Goal: Transaction & Acquisition: Purchase product/service

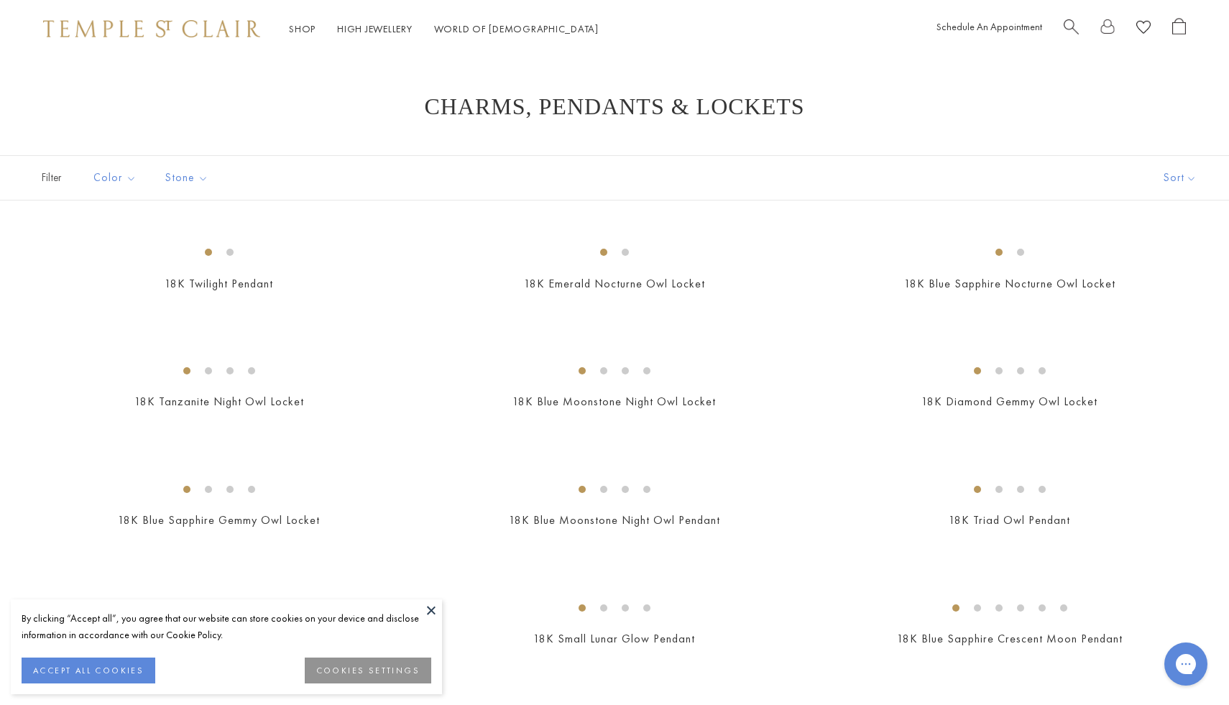
click at [1072, 29] on span "Search" at bounding box center [1071, 25] width 15 height 15
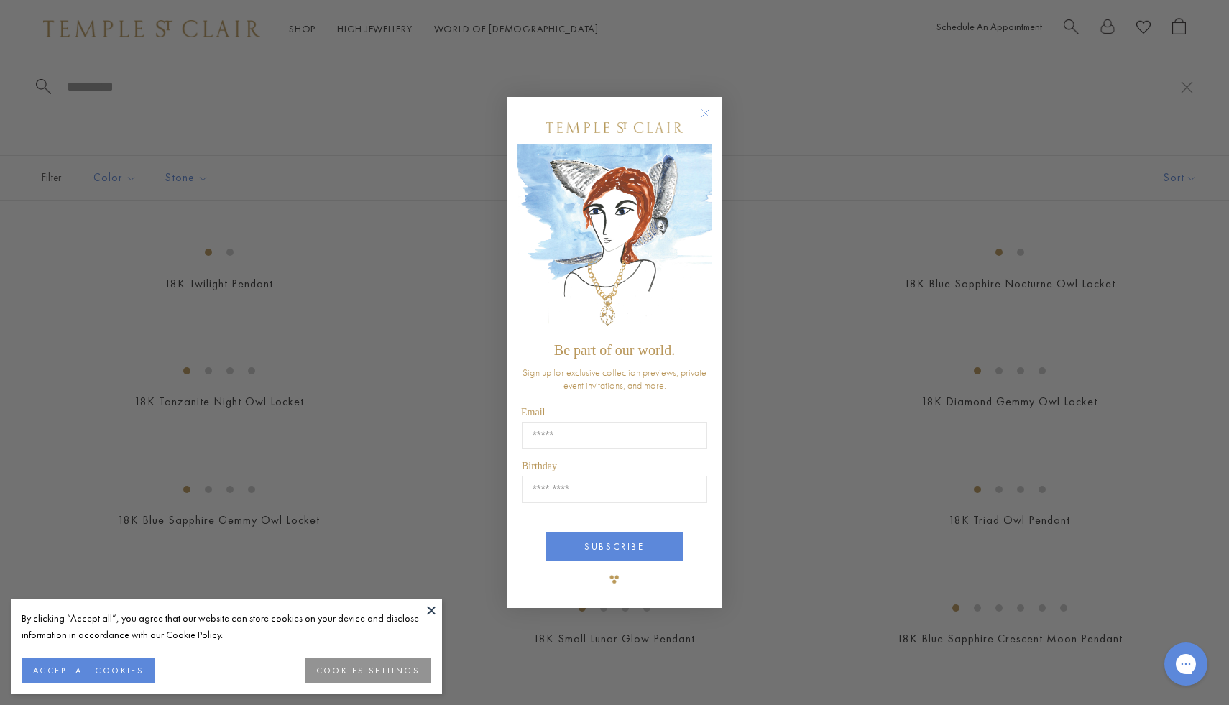
click at [706, 115] on circle "Close dialog" at bounding box center [705, 112] width 17 height 17
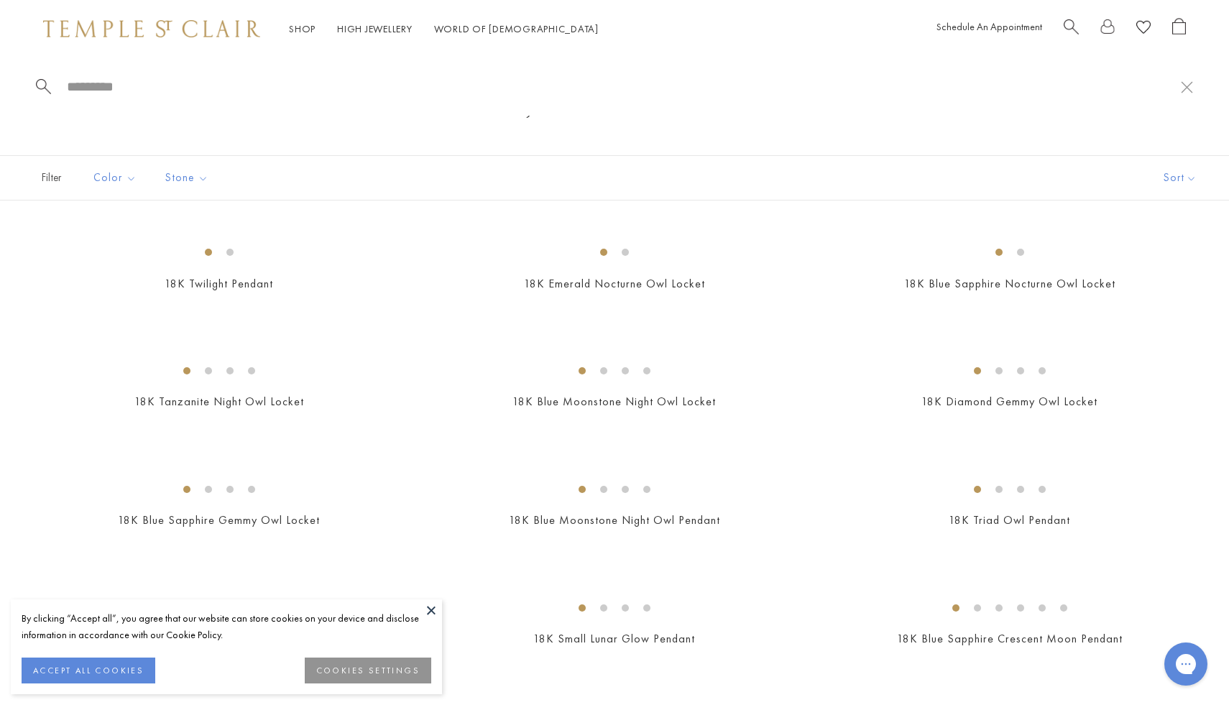
click at [92, 90] on input "search" at bounding box center [622, 86] width 1115 height 17
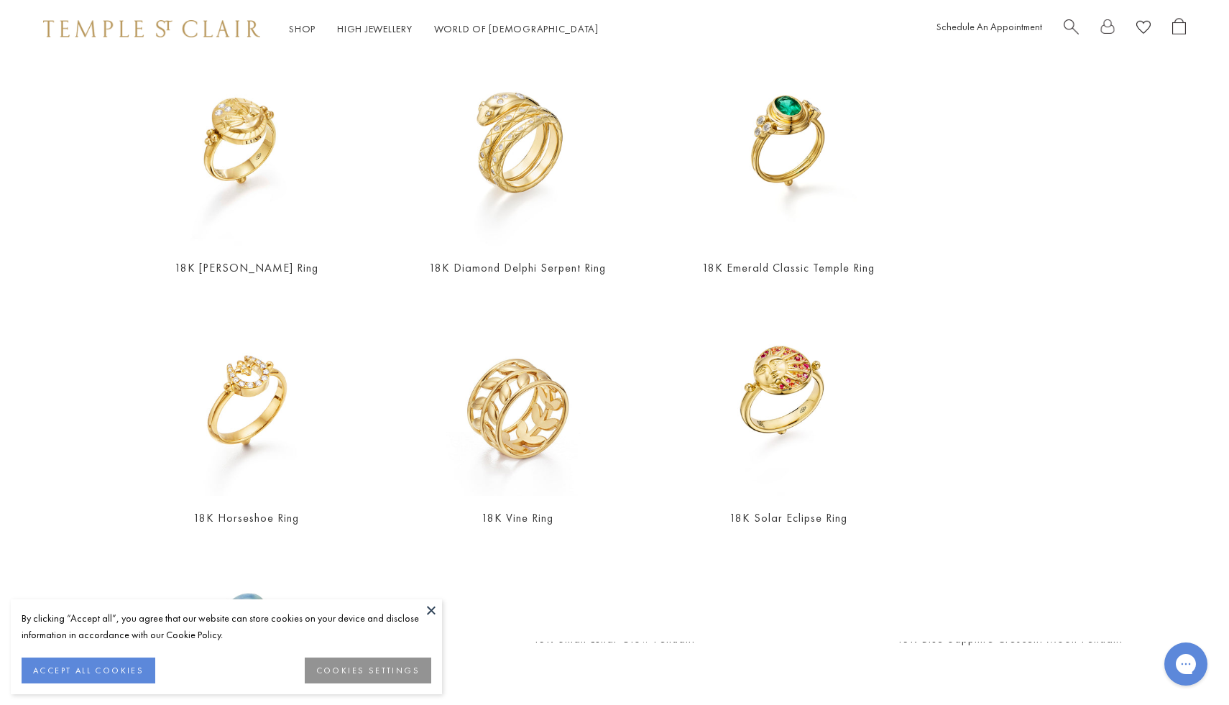
scroll to position [400, 0]
type input "*****"
click at [111, 674] on button "ACCEPT ALL COOKIES" at bounding box center [89, 671] width 134 height 26
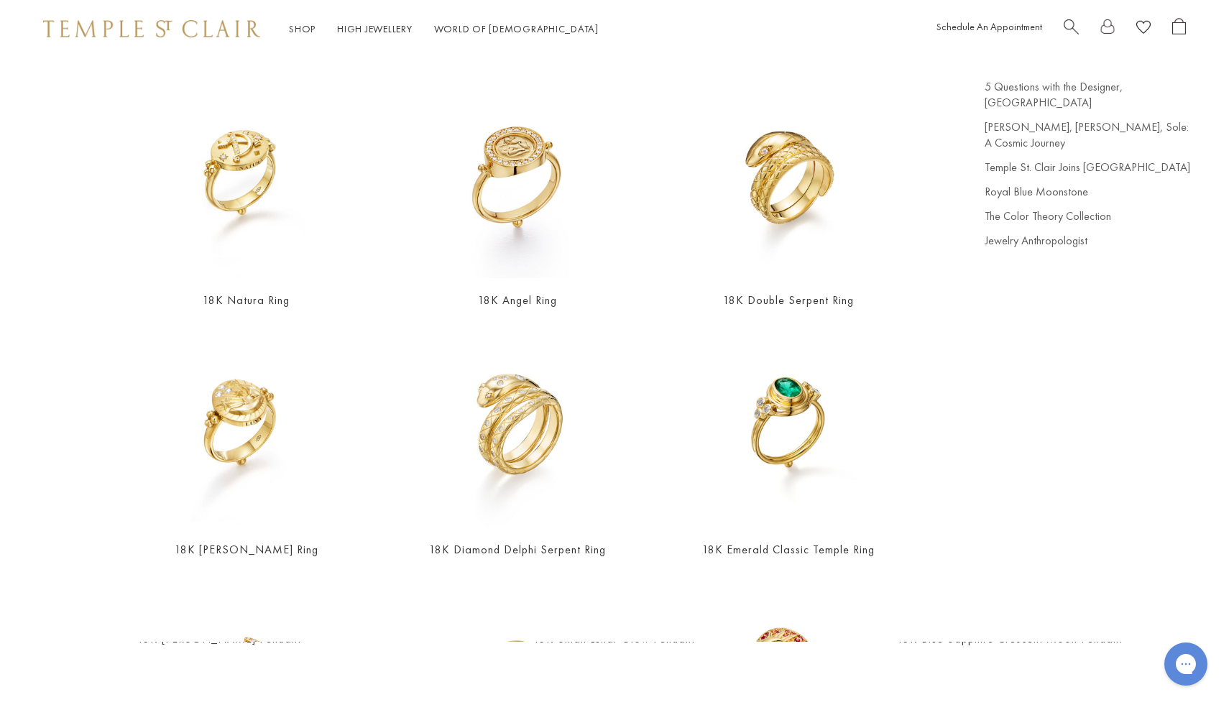
scroll to position [0, 0]
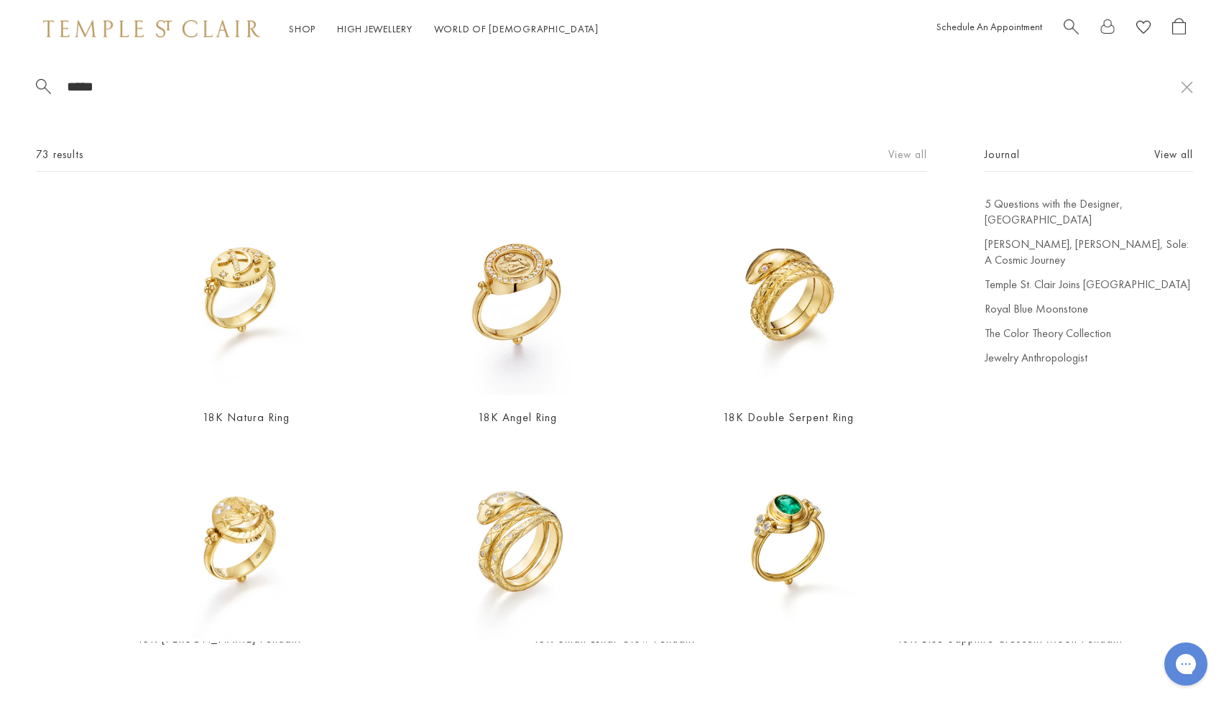
click at [915, 153] on link "View all" at bounding box center [907, 155] width 39 height 16
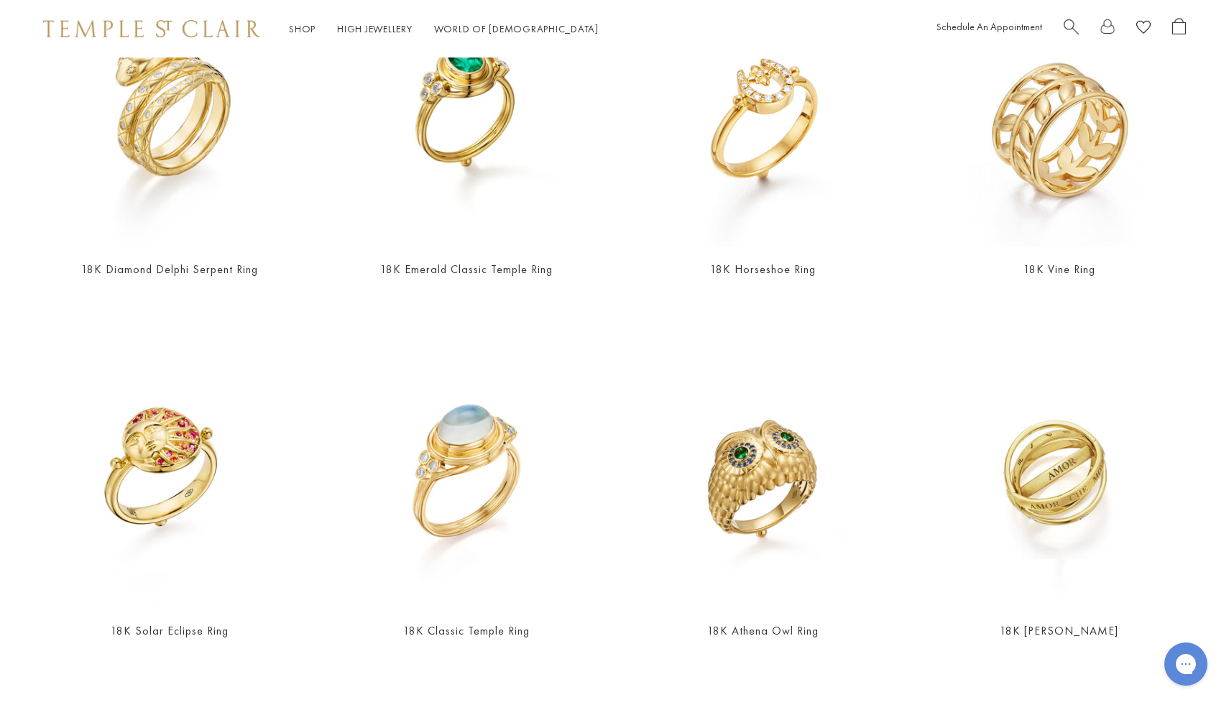
scroll to position [571, 0]
